Goal: Task Accomplishment & Management: Complete application form

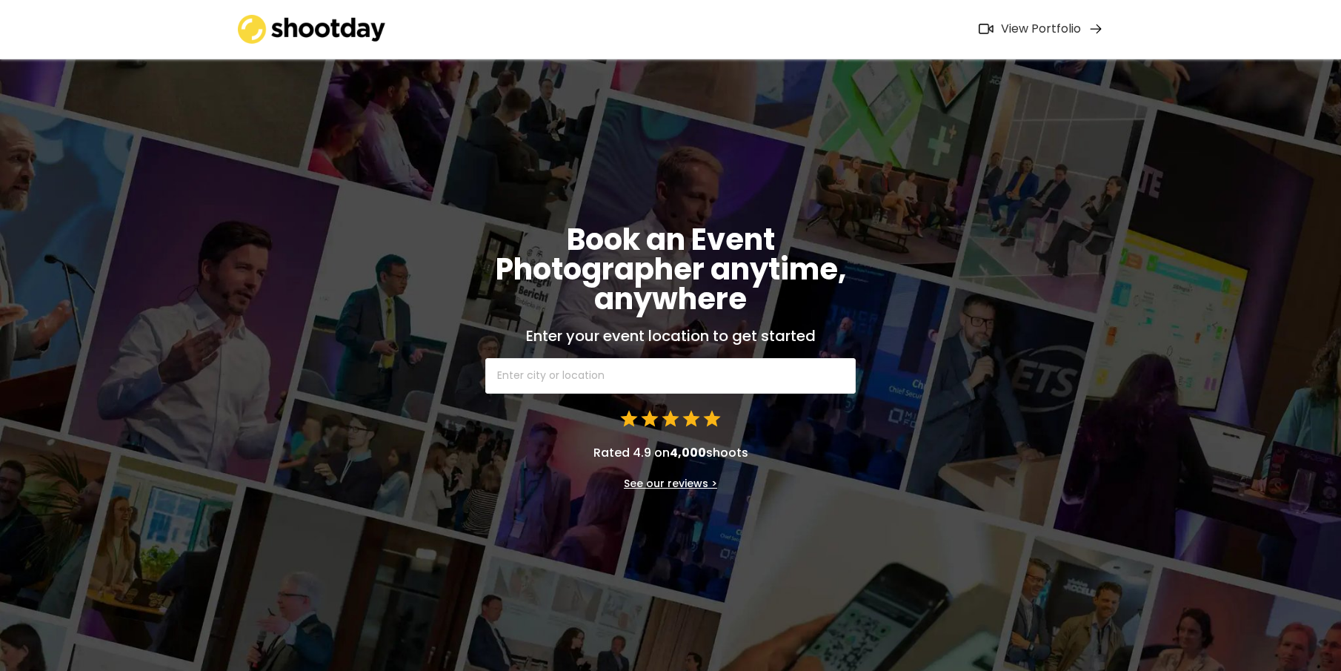
click at [556, 369] on input "text" at bounding box center [670, 376] width 371 height 36
type input "burleigh"
type input "burleigh Heads [GEOGRAPHIC_DATA], [GEOGRAPHIC_DATA]"
type input "burleigh"
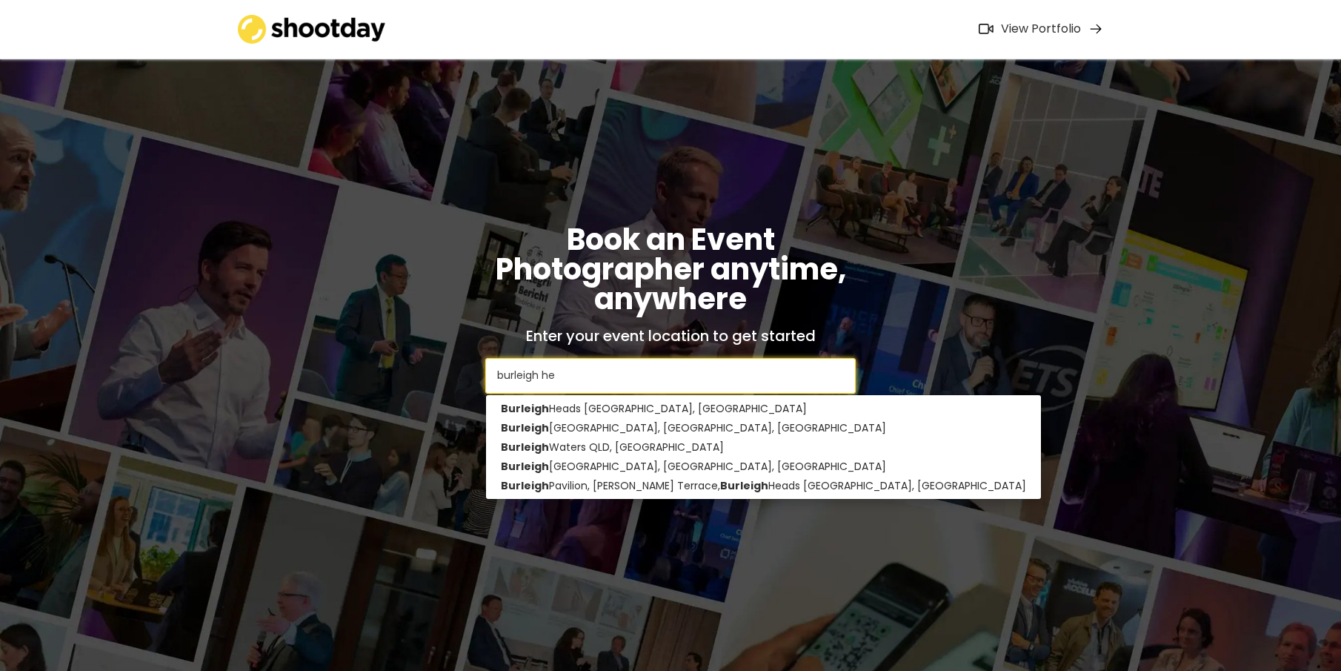
type input "[PERSON_NAME]"
type input "burleigh heads [GEOGRAPHIC_DATA], [GEOGRAPHIC_DATA]"
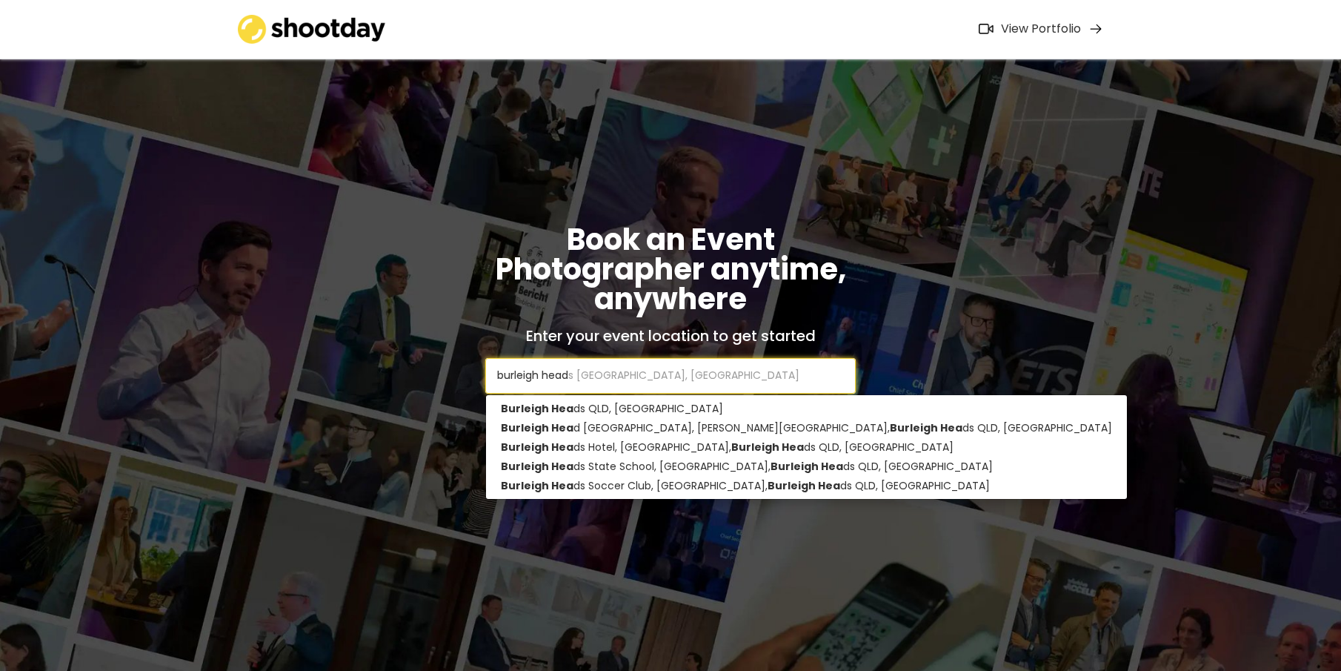
type input "burleigh heads"
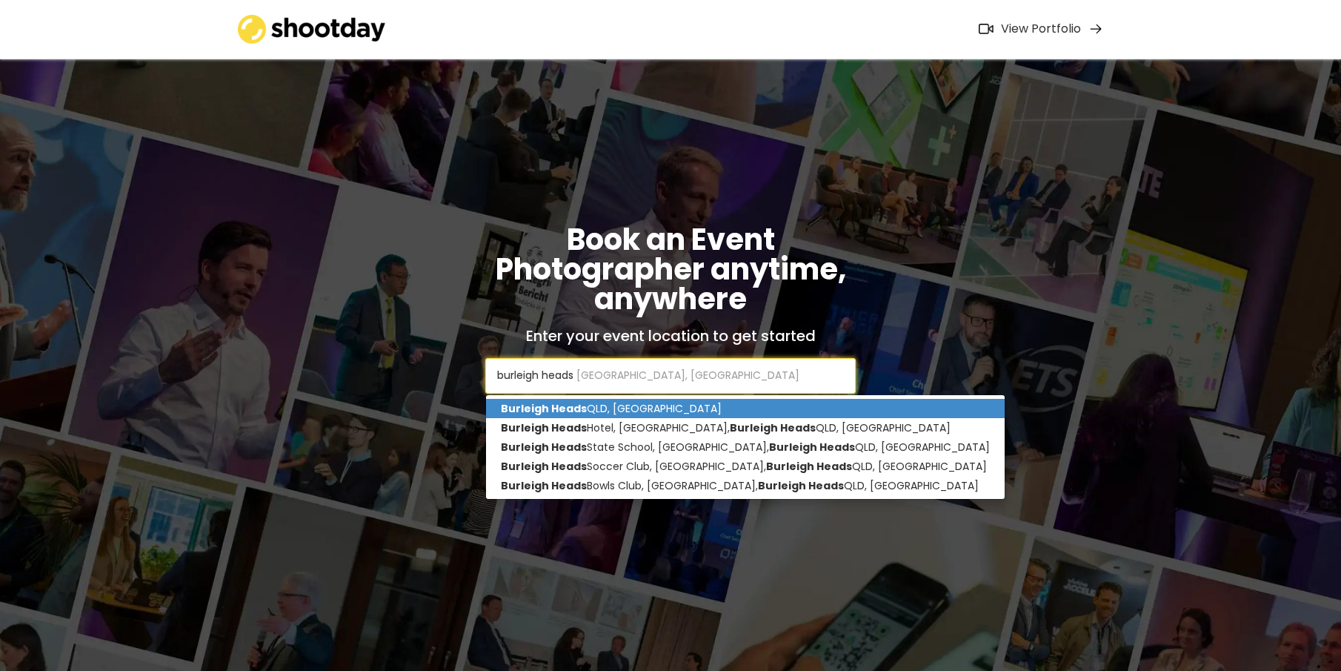
click at [608, 408] on p "Burleigh Heads QLD, [GEOGRAPHIC_DATA]" at bounding box center [745, 408] width 519 height 19
type input "Burleigh Heads QLD, [GEOGRAPHIC_DATA]"
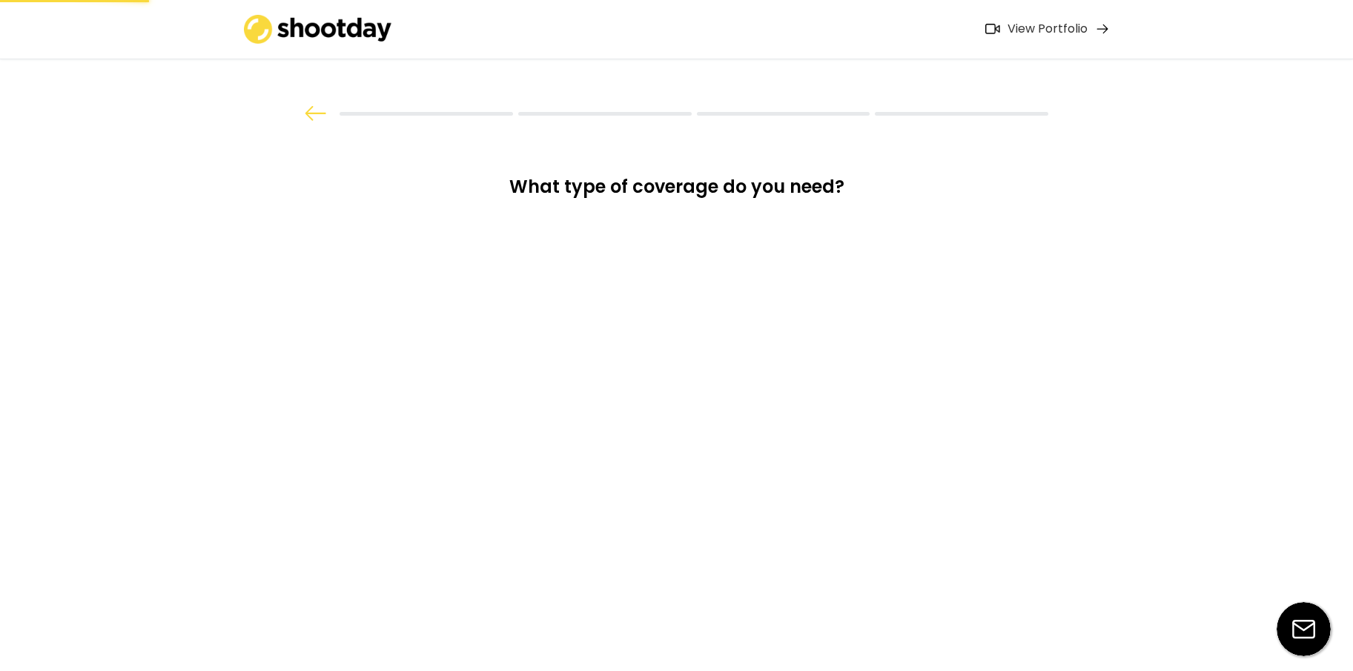
drag, startPoint x: 652, startPoint y: 385, endPoint x: 491, endPoint y: 379, distance: 161.7
click at [491, 379] on div "What type of coverage do you need? Book an Event Photographer anytime, anywhere…" at bounding box center [676, 335] width 1353 height 671
click at [648, 331] on div "Photos & Videos" at bounding box center [676, 334] width 222 height 37
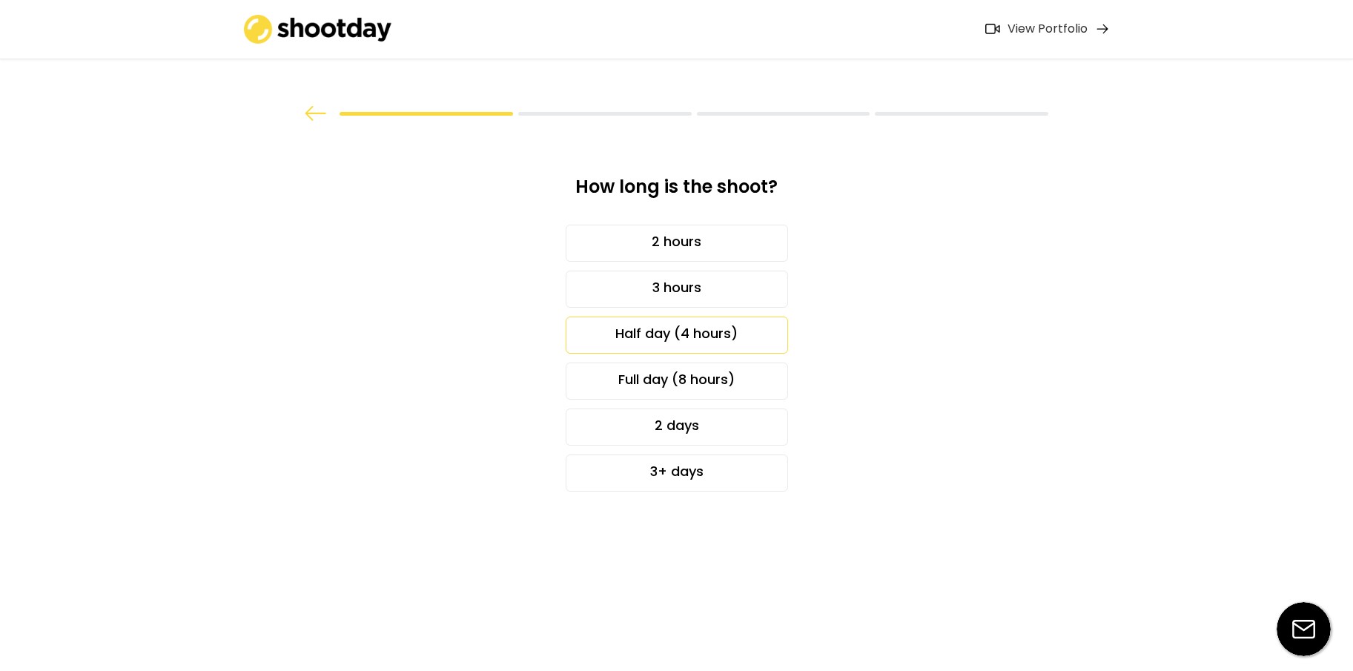
click at [737, 332] on div "Half day (4 hours)" at bounding box center [676, 334] width 222 height 37
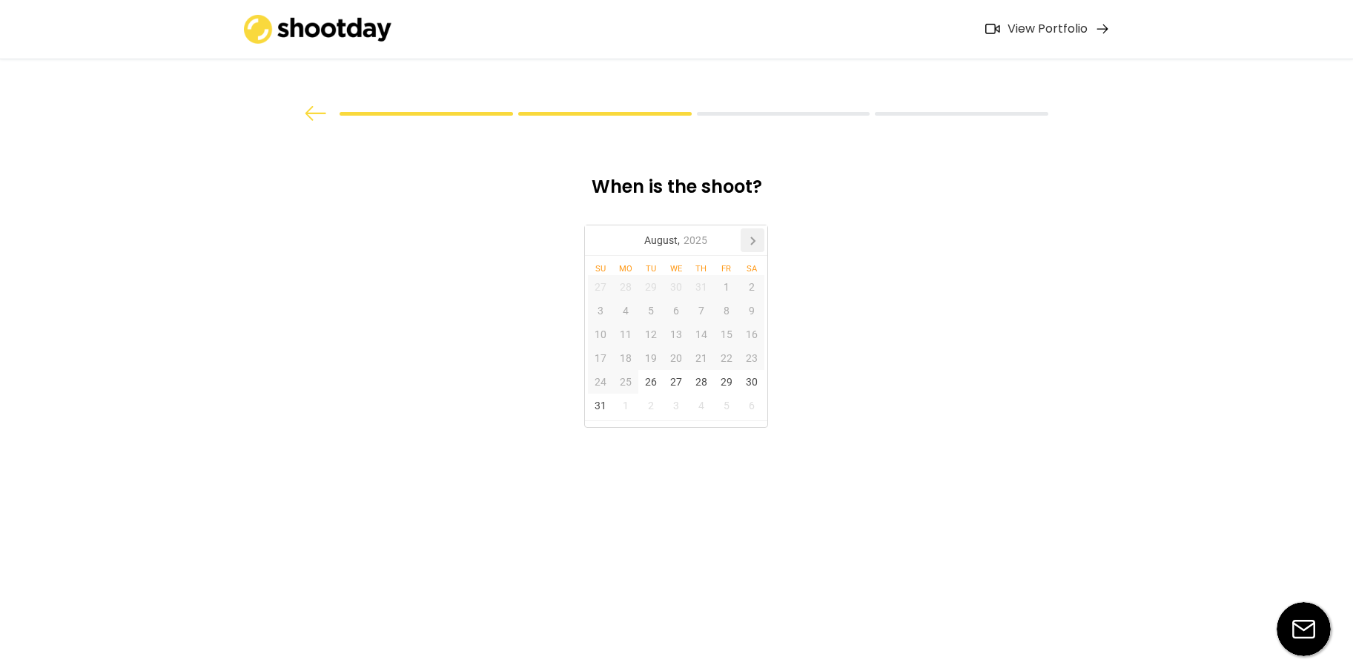
click at [754, 241] on icon at bounding box center [753, 240] width 4 height 7
click at [680, 361] on div "22" at bounding box center [675, 358] width 25 height 24
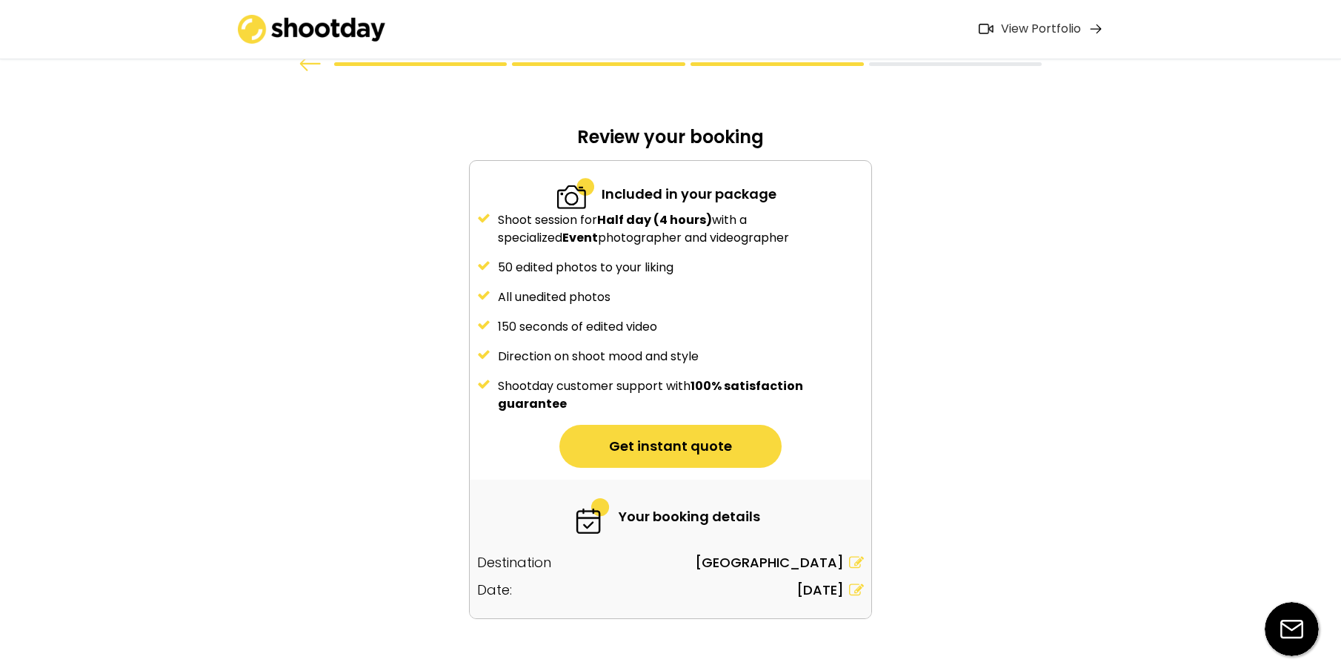
scroll to position [72, 0]
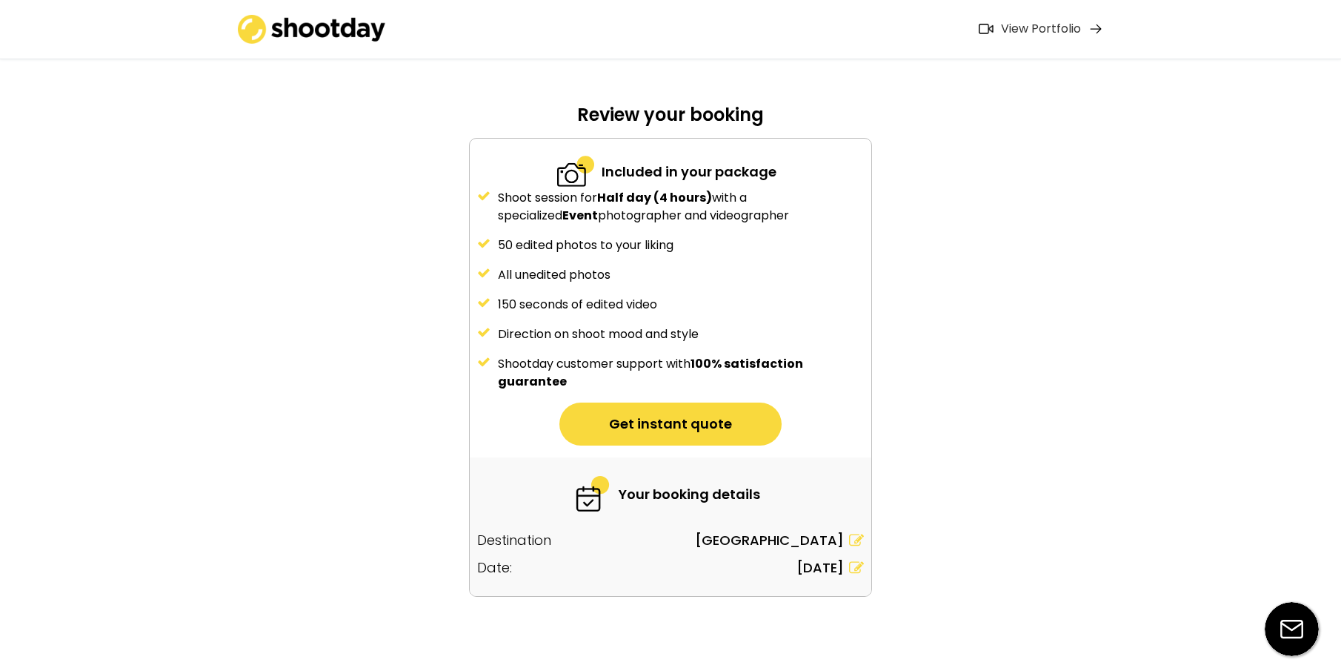
click at [680, 431] on button "Get instant quote" at bounding box center [671, 423] width 222 height 43
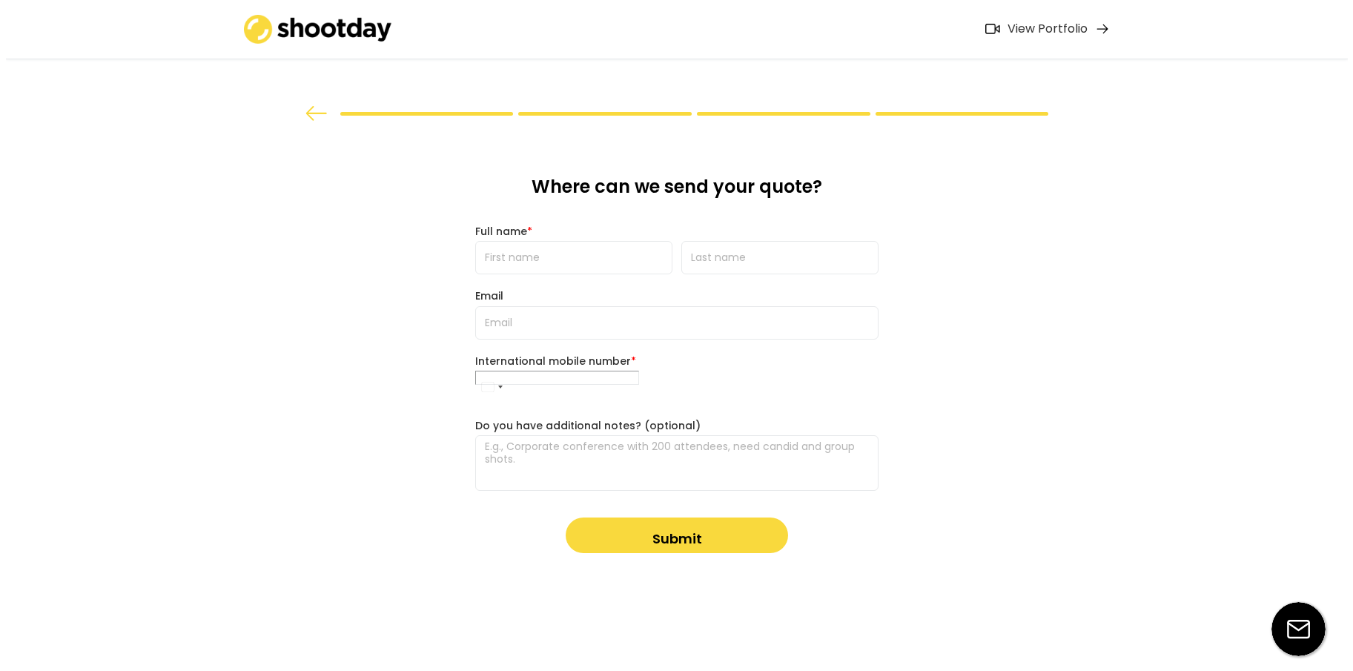
scroll to position [0, 0]
click at [567, 262] on input "input" at bounding box center [573, 257] width 197 height 33
type input "[PERSON_NAME]"
type input "[PERSON_NAME][EMAIL_ADDRESS][PERSON_NAME][DOMAIN_NAME]"
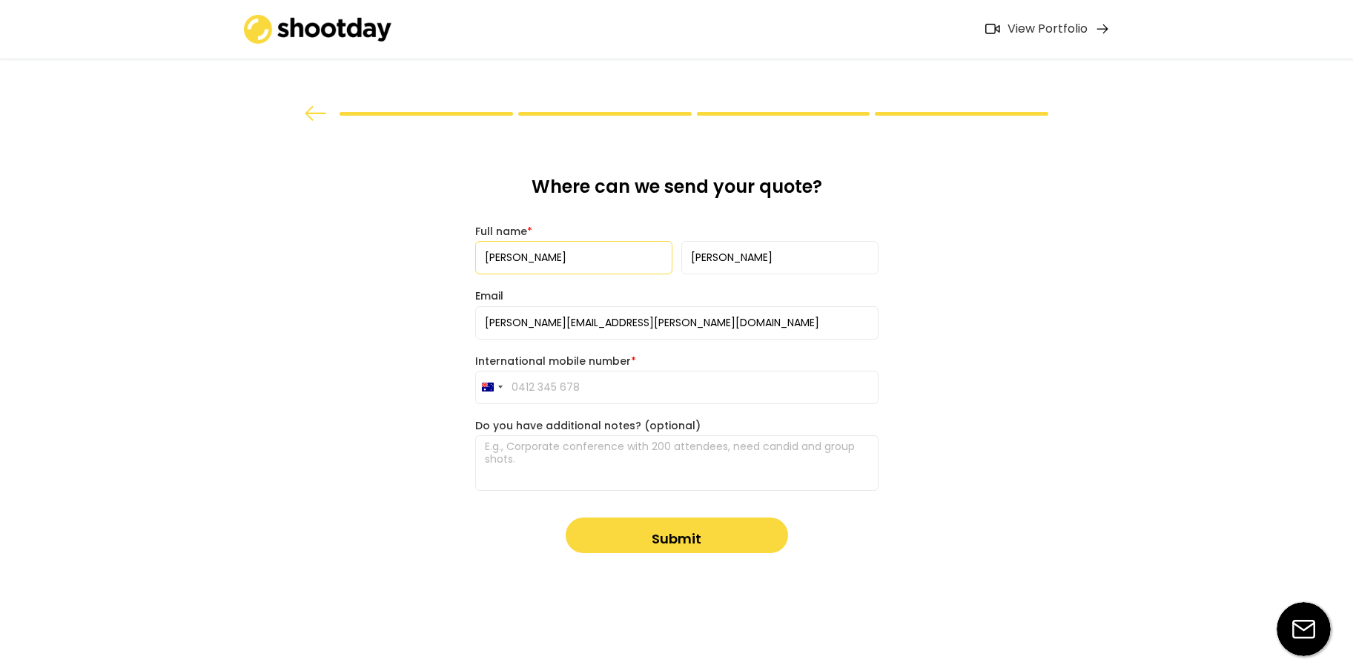
type input "[PHONE_NUMBER]"
click at [780, 261] on input "input" at bounding box center [779, 257] width 197 height 33
click at [316, 354] on div "What type of coverage do you need? Photos Videos Photos & Videos How long is th…" at bounding box center [676, 335] width 1353 height 671
drag, startPoint x: 605, startPoint y: 394, endPoint x: 453, endPoint y: 397, distance: 152.0
click at [453, 397] on div "What type of coverage do you need? Photos Videos Photos & Videos How long is th…" at bounding box center [676, 335] width 1353 height 671
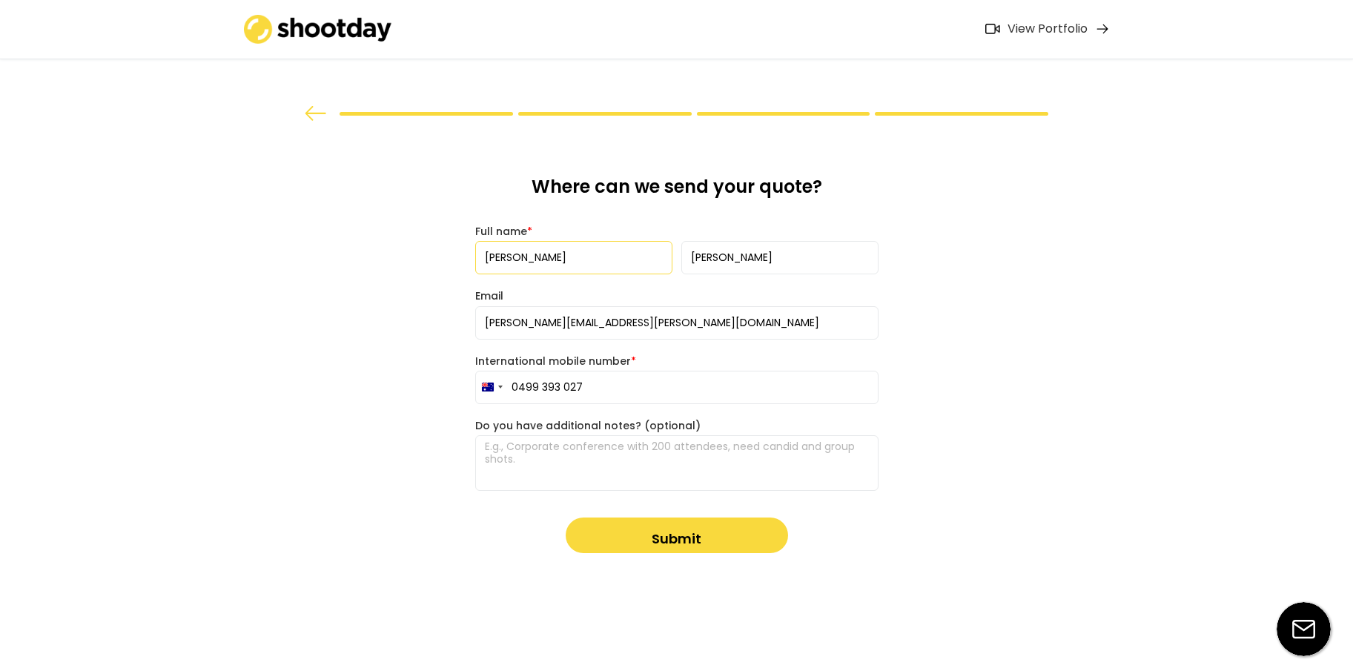
type input "0499 393 027"
click at [555, 444] on textarea at bounding box center [676, 463] width 403 height 56
type textarea "Sod turn event for a construction and development company (Versatile Group)"
click at [684, 537] on button "Submit" at bounding box center [676, 535] width 222 height 36
